Goal: Information Seeking & Learning: Learn about a topic

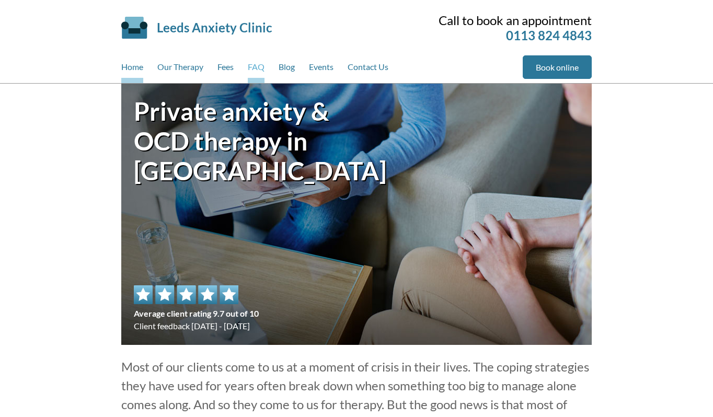
click at [264, 65] on link "FAQ" at bounding box center [256, 69] width 17 height 28
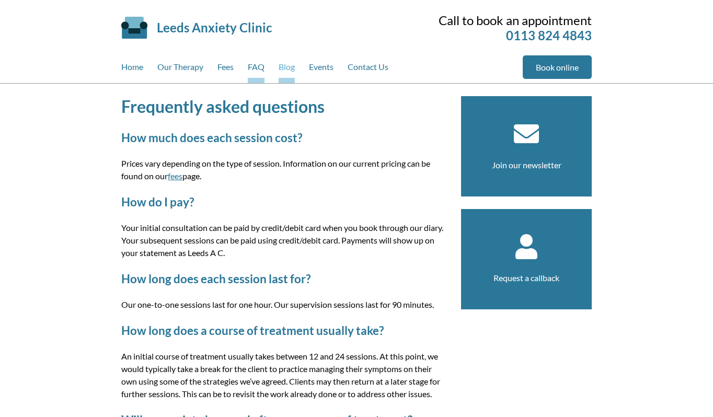
click at [286, 69] on link "Blog" at bounding box center [287, 69] width 16 height 28
